Goal: Navigation & Orientation: Find specific page/section

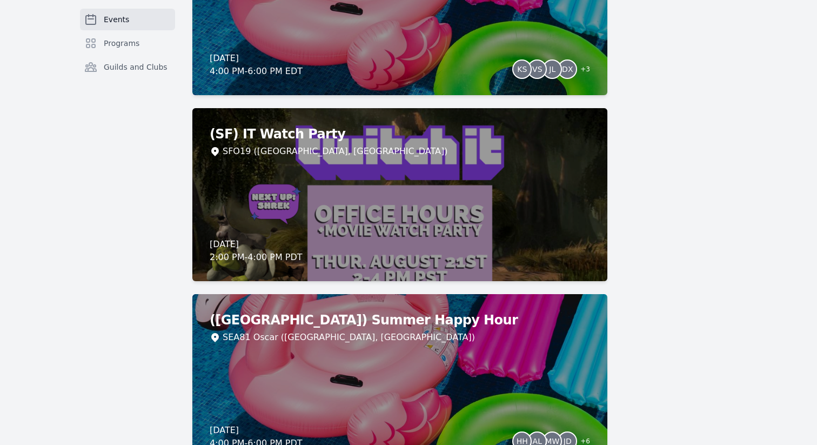
scroll to position [764, 0]
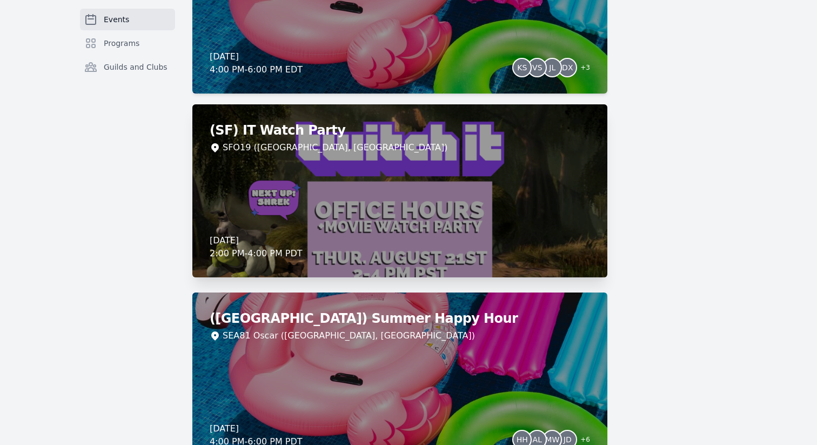
click at [415, 203] on div "(SF) IT Watch Party SFO19 ([GEOGRAPHIC_DATA], [GEOGRAPHIC_DATA]) [DATE] 2:00 PM…" at bounding box center [399, 190] width 415 height 173
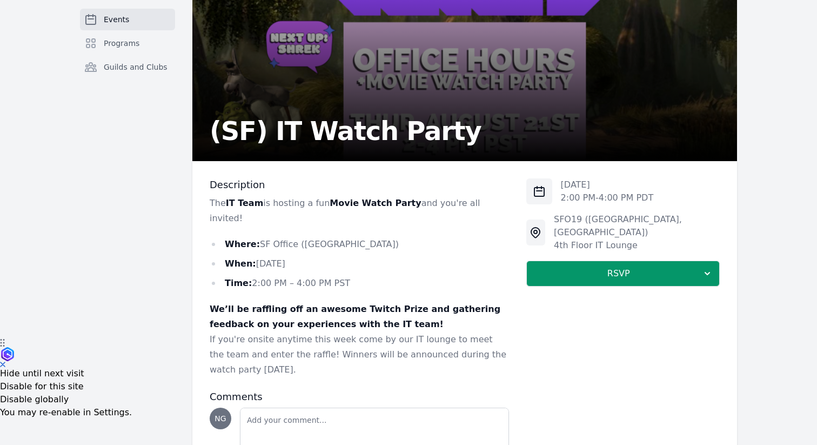
scroll to position [168, 0]
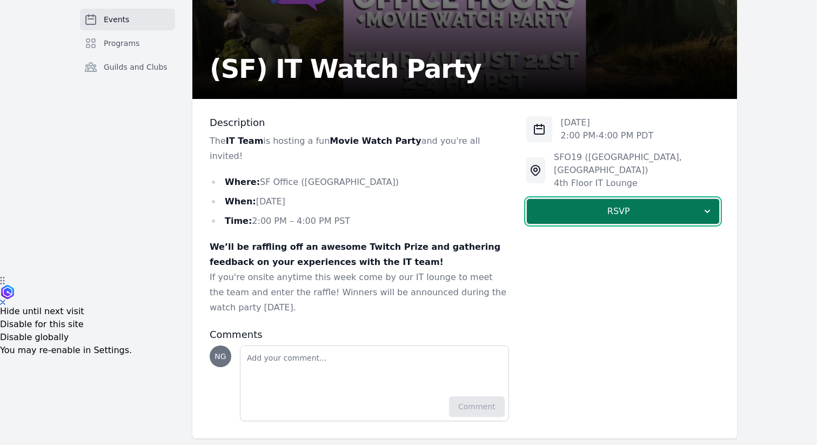
click at [711, 206] on icon "button" at bounding box center [707, 211] width 11 height 11
click at [773, 229] on div "Events Programs Guilds and Clubs (SF) IT Watch Party Description The IT Team is…" at bounding box center [408, 165] width 817 height 590
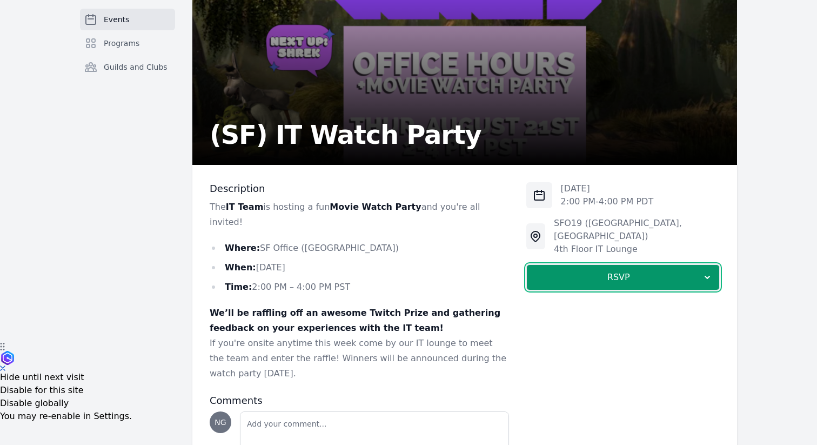
scroll to position [0, 0]
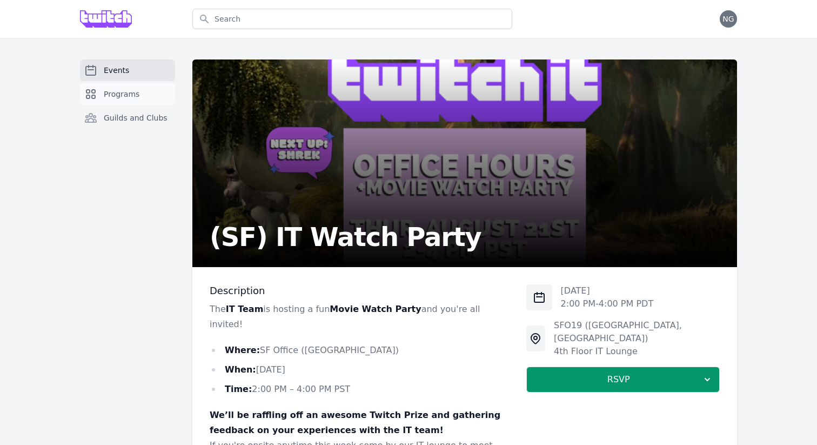
click at [123, 90] on span "Programs" at bounding box center [122, 94] width 36 height 11
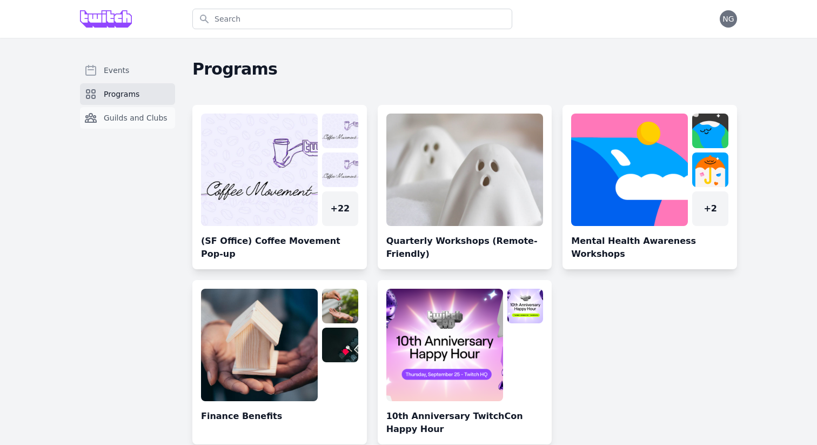
click at [126, 110] on link "Guilds and Clubs" at bounding box center [127, 118] width 95 height 22
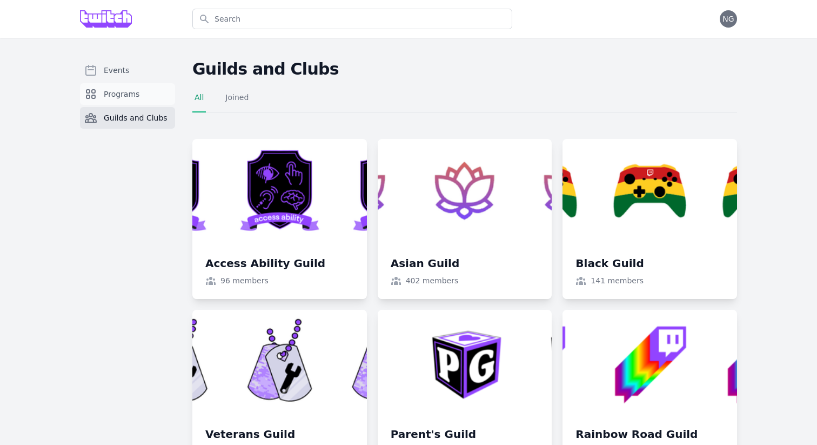
click at [143, 93] on link "Programs" at bounding box center [127, 94] width 95 height 22
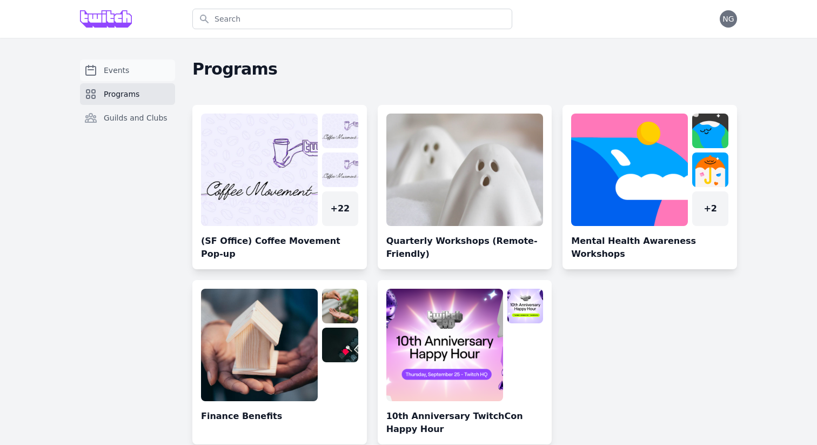
click at [126, 74] on span "Events" at bounding box center [116, 70] width 25 height 11
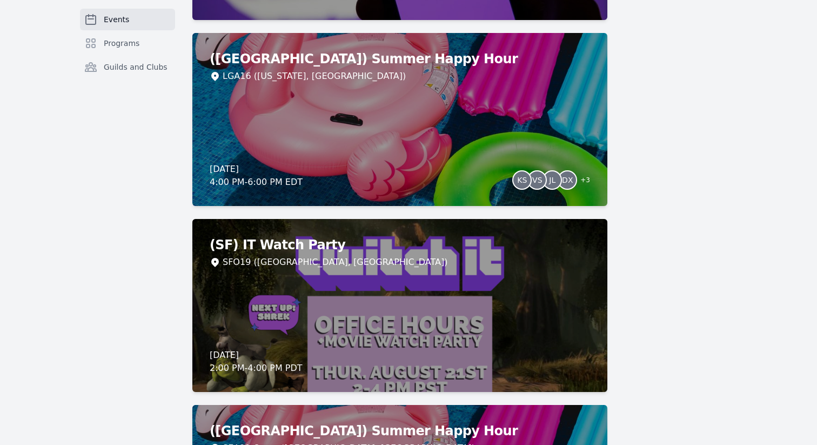
scroll to position [646, 0]
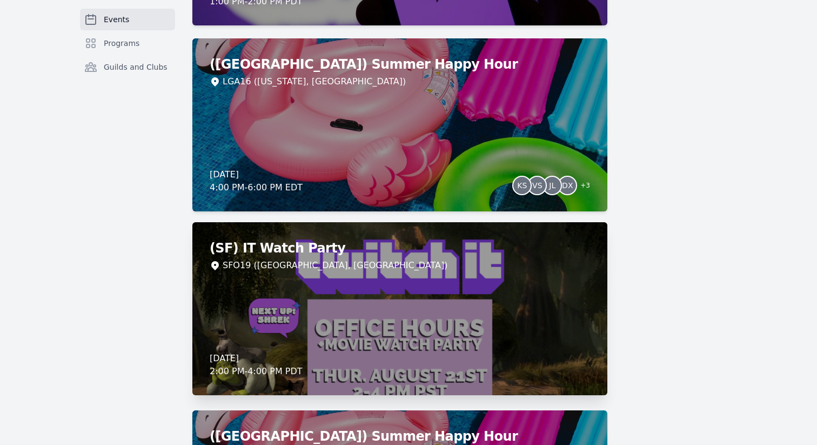
click at [483, 295] on div "(SF) IT Watch Party SFO19 ([GEOGRAPHIC_DATA], [GEOGRAPHIC_DATA]) [DATE] 2:00 PM…" at bounding box center [399, 308] width 415 height 173
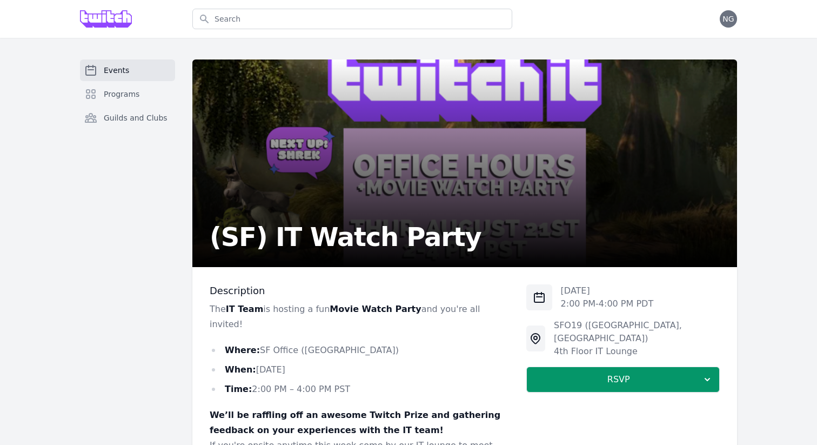
click at [771, 205] on div "Events Programs Guilds and Clubs (SF) IT Watch Party Description The IT Team is…" at bounding box center [408, 333] width 817 height 590
click at [116, 95] on span "Programs" at bounding box center [122, 94] width 36 height 11
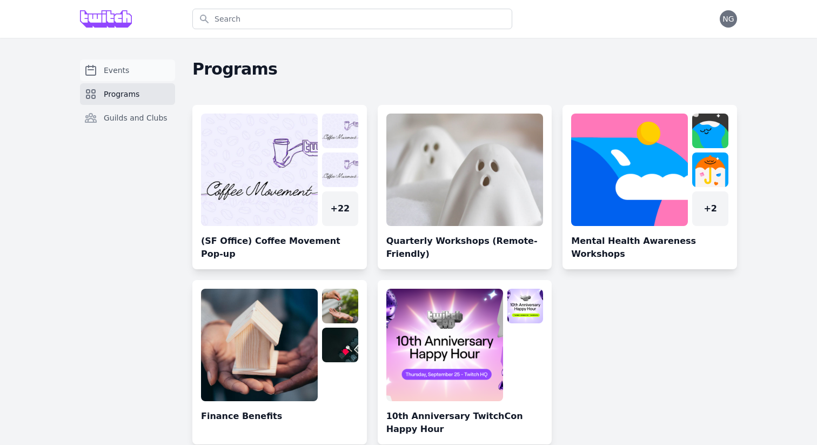
click at [136, 70] on link "Events" at bounding box center [127, 70] width 95 height 22
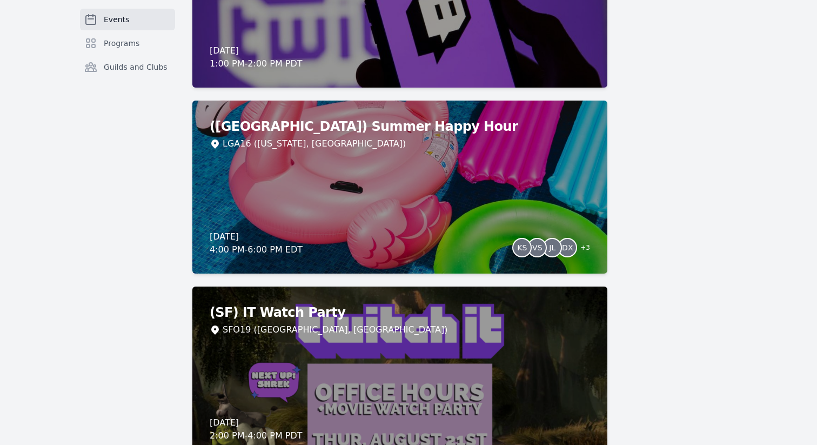
scroll to position [740, 0]
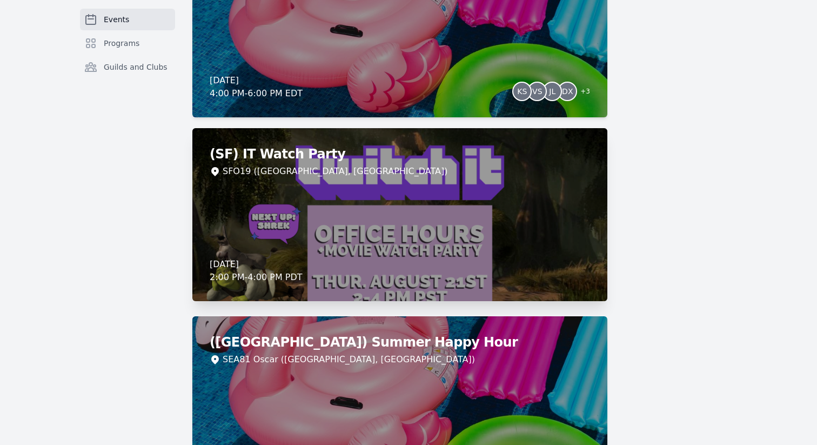
click at [529, 209] on div "(SF) IT Watch Party SFO19 ([GEOGRAPHIC_DATA], [GEOGRAPHIC_DATA]) [DATE] 2:00 PM…" at bounding box center [399, 214] width 415 height 173
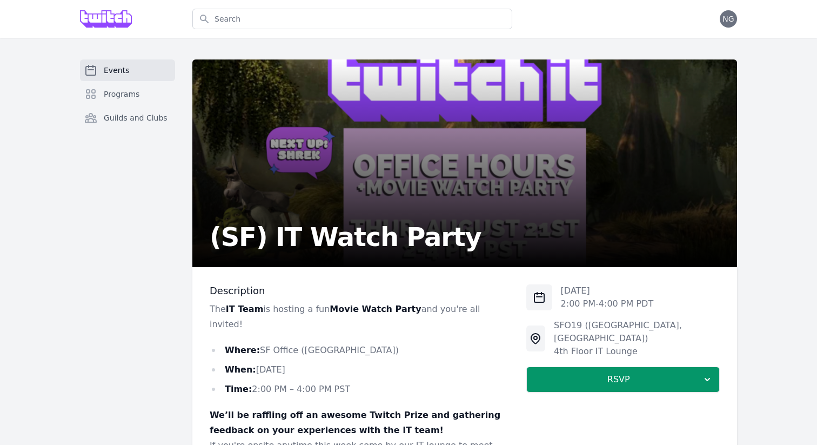
click at [340, 241] on h2 "(SF) IT Watch Party" at bounding box center [346, 237] width 272 height 26
click at [804, 71] on div "Events Programs Guilds and Clubs (SF) IT Watch Party Description The IT Team is…" at bounding box center [408, 333] width 817 height 590
